Goal: Communication & Community: Answer question/provide support

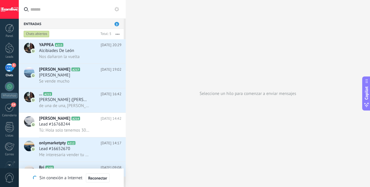
scroll to position [6, 0]
click at [81, 49] on div "Alcibiades De León" at bounding box center [80, 51] width 82 height 6
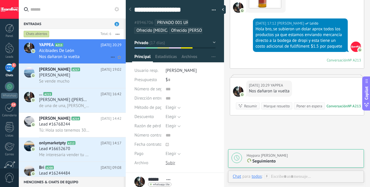
click at [66, 54] on div "Nos dañaron la vuelta" at bounding box center [80, 57] width 82 height 6
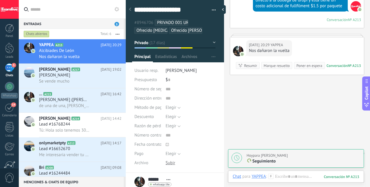
scroll to position [1121, 0]
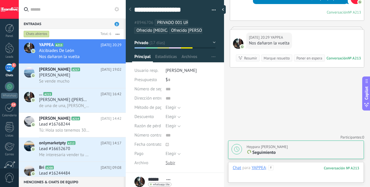
click at [286, 166] on div at bounding box center [296, 173] width 127 height 17
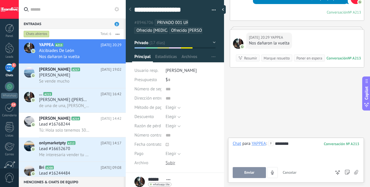
click at [257, 174] on button "Enviar" at bounding box center [249, 172] width 33 height 11
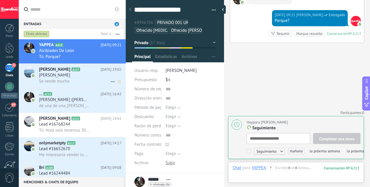
click at [83, 75] on div "[PERSON_NAME]" at bounding box center [80, 76] width 82 height 6
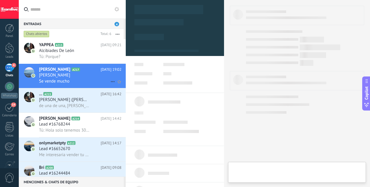
type textarea "***"
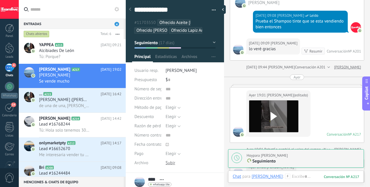
scroll to position [1150, 0]
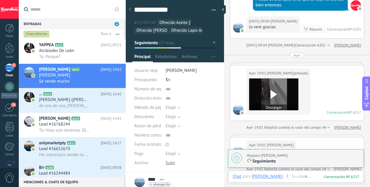
click at [274, 90] on icon at bounding box center [274, 94] width 12 height 9
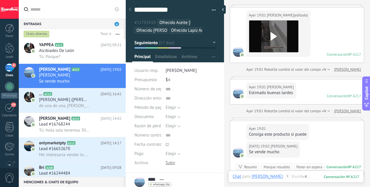
scroll to position [1200, 0]
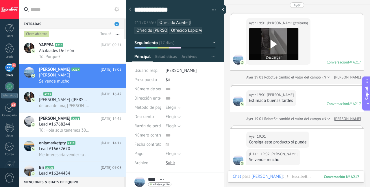
click at [281, 54] on button "Descargar" at bounding box center [273, 57] width 49 height 6
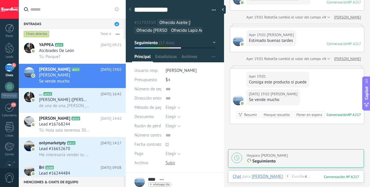
scroll to position [1301, 0]
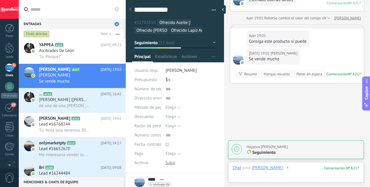
click at [296, 168] on div at bounding box center [296, 173] width 127 height 17
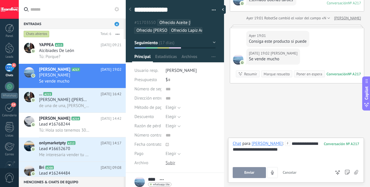
click at [247, 175] on button "Enviar" at bounding box center [249, 172] width 33 height 11
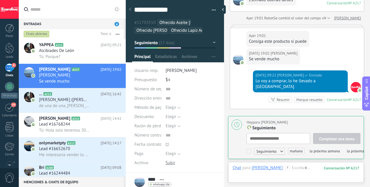
scroll to position [6, 0]
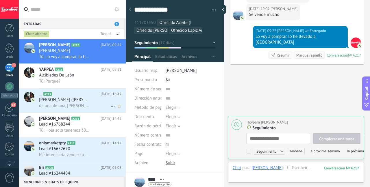
click at [87, 106] on span "de una de una, [PERSON_NAME] graciass" at bounding box center [64, 105] width 51 height 5
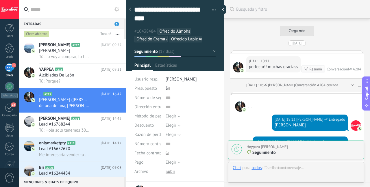
scroll to position [739, 0]
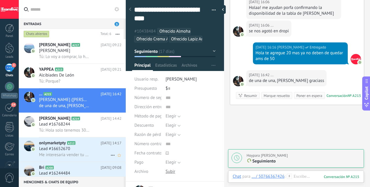
click at [88, 150] on div "Lead #16652670" at bounding box center [80, 149] width 82 height 6
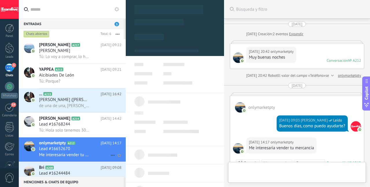
scroll to position [86, 0]
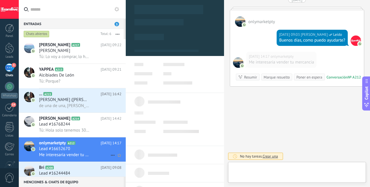
type textarea "**********"
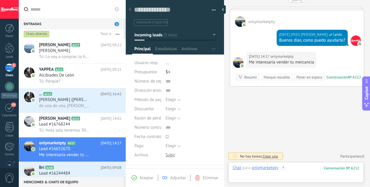
click at [299, 167] on div at bounding box center [296, 173] width 127 height 17
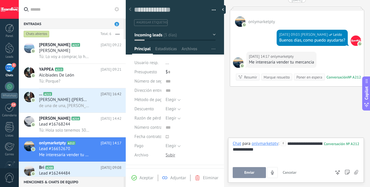
click at [241, 173] on button "Enviar" at bounding box center [249, 172] width 33 height 11
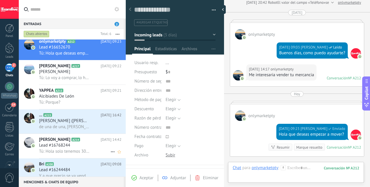
scroll to position [12, 0]
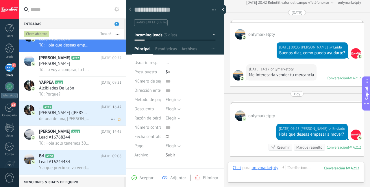
click at [84, 119] on span "de una de una, [PERSON_NAME] graciass" at bounding box center [64, 118] width 51 height 5
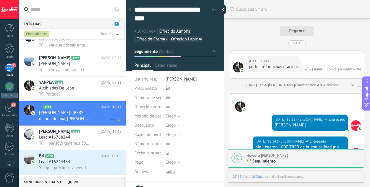
scroll to position [739, 0]
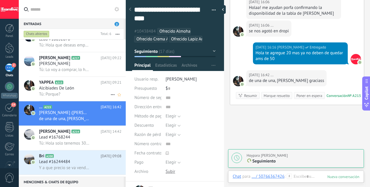
click at [62, 90] on span "Alcibiades De León" at bounding box center [56, 89] width 35 height 6
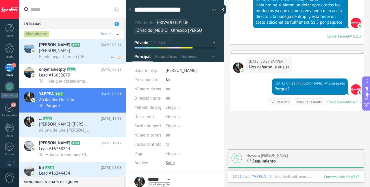
click at [90, 54] on h3 "Puede pegar bien en Panamá" at bounding box center [65, 57] width 53 height 6
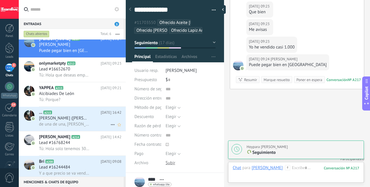
scroll to position [12, 0]
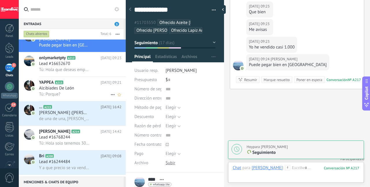
click at [81, 92] on div "Tú: Porque?" at bounding box center [80, 94] width 82 height 6
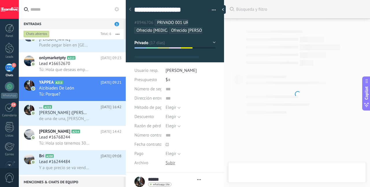
scroll to position [6, 0]
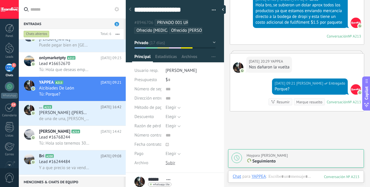
click at [304, 102] on div "Marque resuelto" at bounding box center [309, 101] width 26 height 5
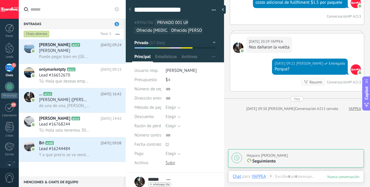
scroll to position [0, 0]
click at [68, 154] on span "Y a que precio se va vender por dropi" at bounding box center [64, 154] width 51 height 5
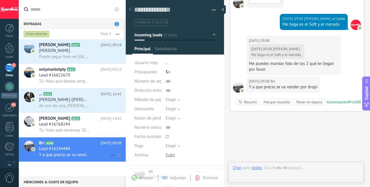
scroll to position [9, 0]
click at [75, 124] on div "Lead #16768244" at bounding box center [80, 125] width 82 height 6
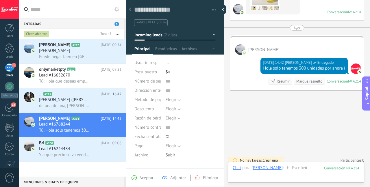
scroll to position [164, 0]
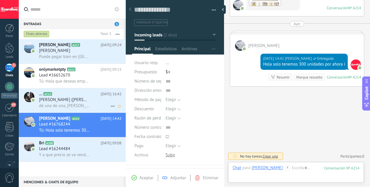
click at [90, 103] on h3 "[PERSON_NAME] ([PERSON_NAME])" at bounding box center [65, 100] width 53 height 6
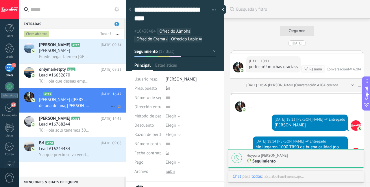
scroll to position [739, 0]
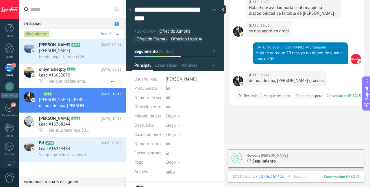
click at [93, 77] on div "Lead #16652670" at bounding box center [80, 76] width 82 height 6
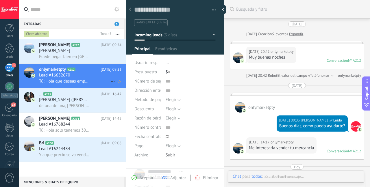
scroll to position [108, 0]
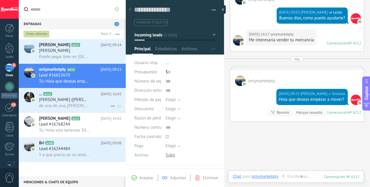
click at [70, 101] on span "[PERSON_NAME] ([PERSON_NAME])" at bounding box center [64, 100] width 51 height 6
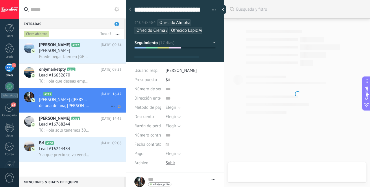
type textarea "**********"
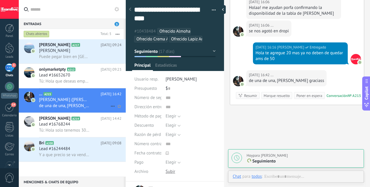
scroll to position [17, 0]
click at [303, 177] on div at bounding box center [296, 182] width 127 height 17
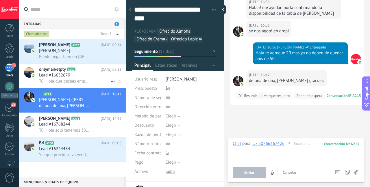
click at [69, 71] on span "A212" at bounding box center [71, 70] width 8 height 4
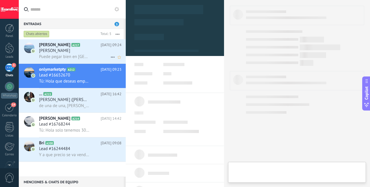
click at [71, 62] on div "Raúl A217 Hoy 09:24 Raul Gonzalez Puede pegar bien en Panamá" at bounding box center [82, 51] width 87 height 24
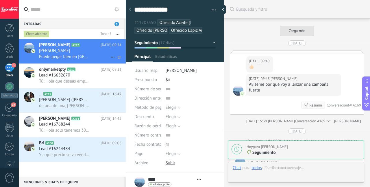
type textarea "***"
